Goal: Information Seeking & Learning: Learn about a topic

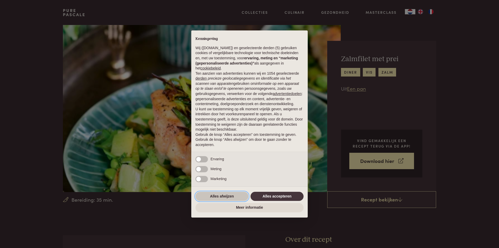
click at [231, 197] on button "Alles afwijzen" at bounding box center [221, 195] width 53 height 9
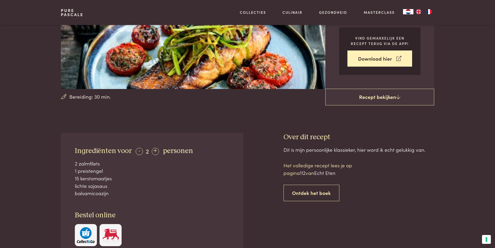
scroll to position [104, 0]
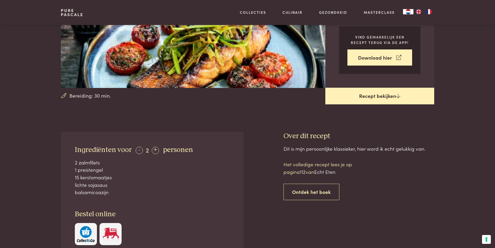
click at [373, 94] on link "Recept bekijken" at bounding box center [379, 96] width 109 height 17
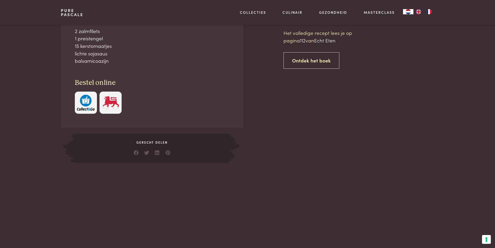
scroll to position [235, 0]
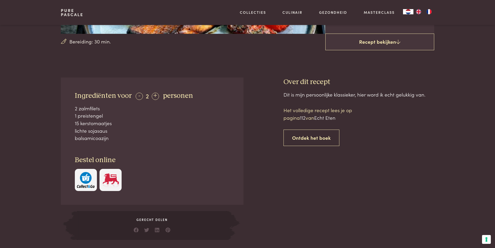
scroll to position [157, 0]
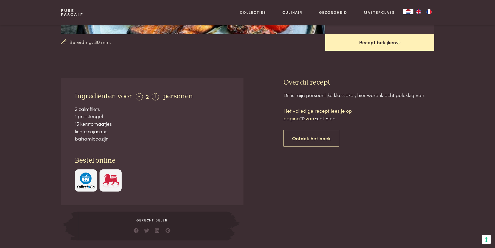
click at [383, 41] on link "Recept bekijken" at bounding box center [379, 42] width 109 height 17
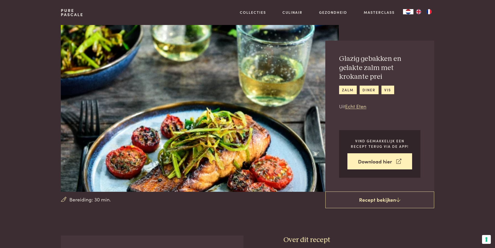
scroll to position [0, 0]
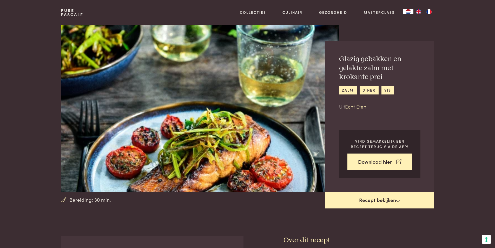
click at [367, 196] on link "Recept bekijken" at bounding box center [379, 199] width 109 height 17
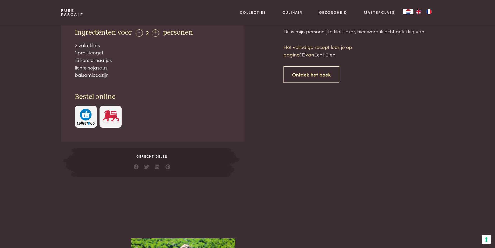
scroll to position [235, 0]
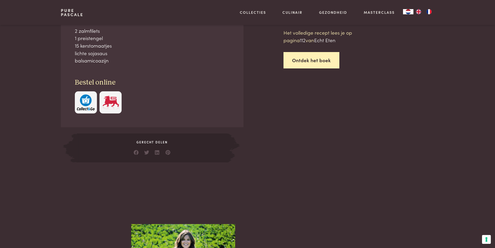
click at [321, 66] on link "Ontdek het boek" at bounding box center [311, 60] width 56 height 16
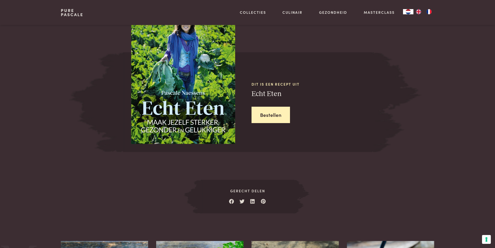
scroll to position [453, 0]
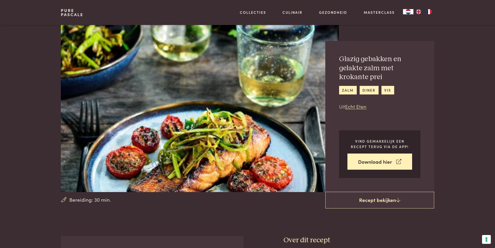
scroll to position [235, 0]
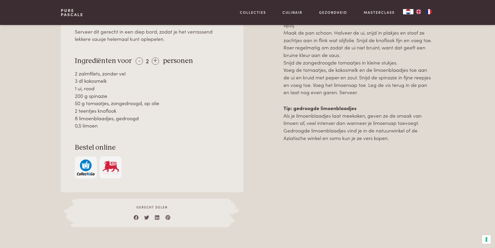
scroll to position [269, 0]
